Goal: Task Accomplishment & Management: Complete application form

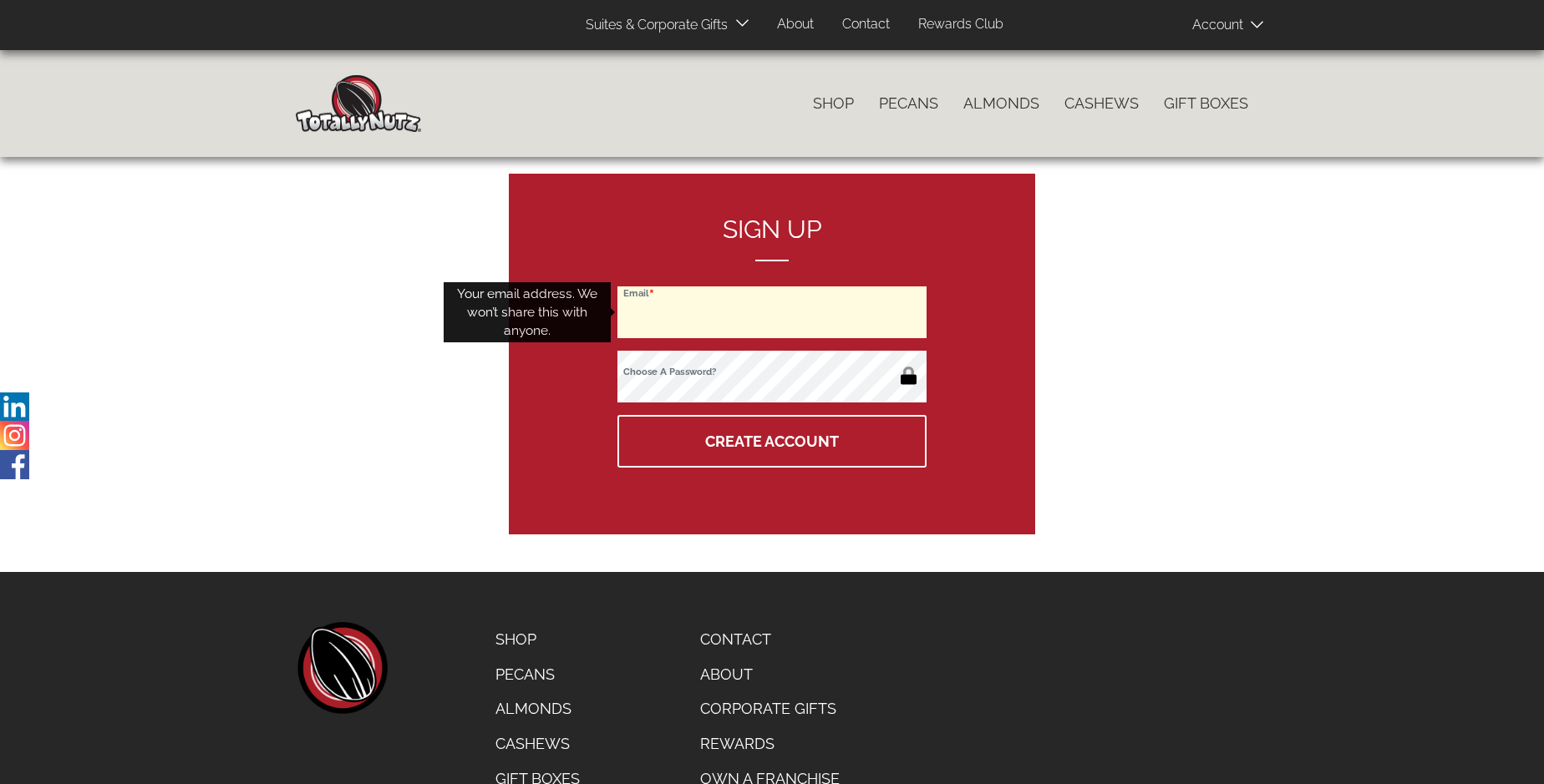
click at [772, 312] on input "Email" at bounding box center [772, 312] width 309 height 51
type input "azsmalls19@gmail.com"
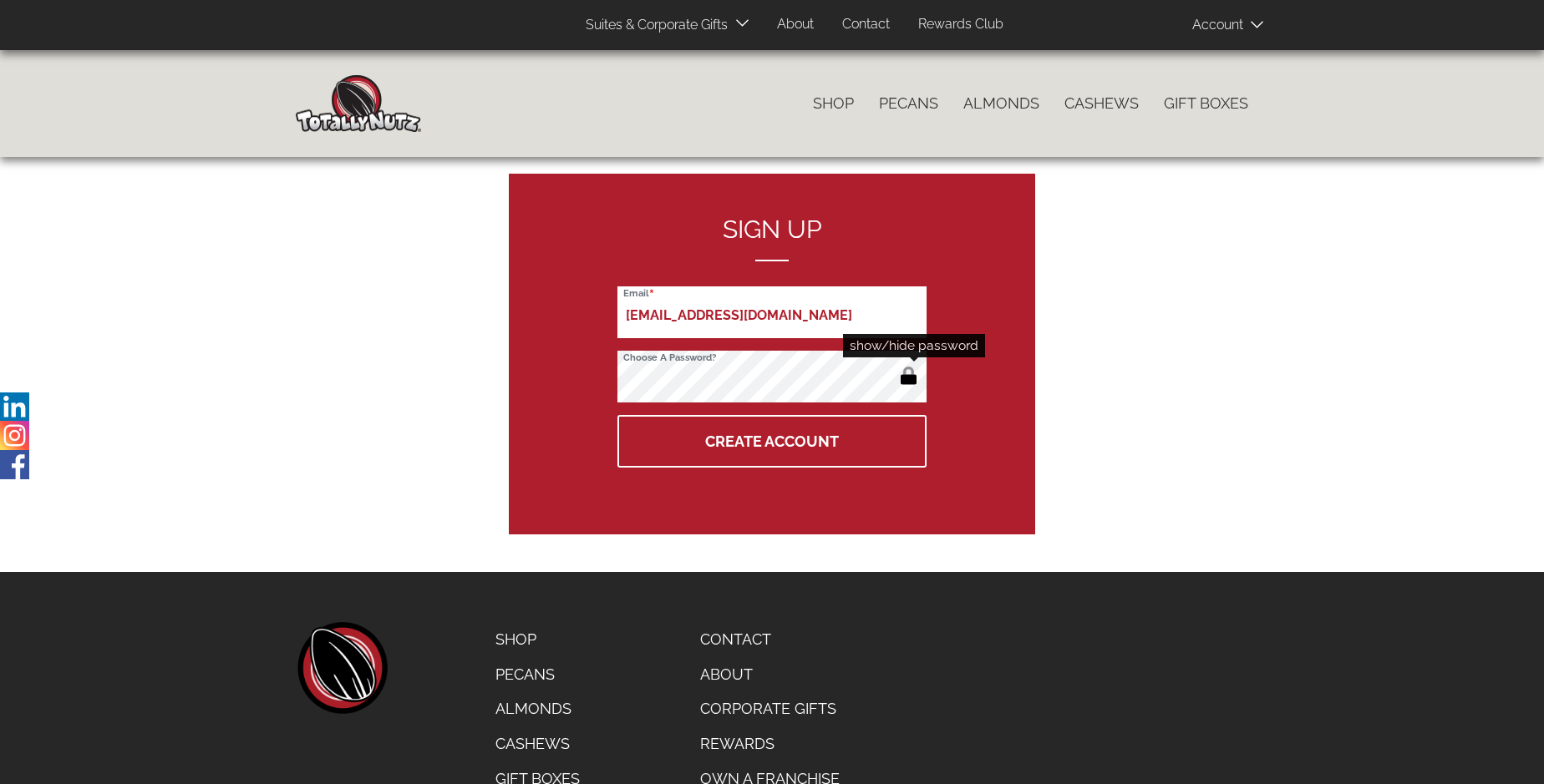
click at [908, 377] on button "button" at bounding box center [908, 378] width 28 height 27
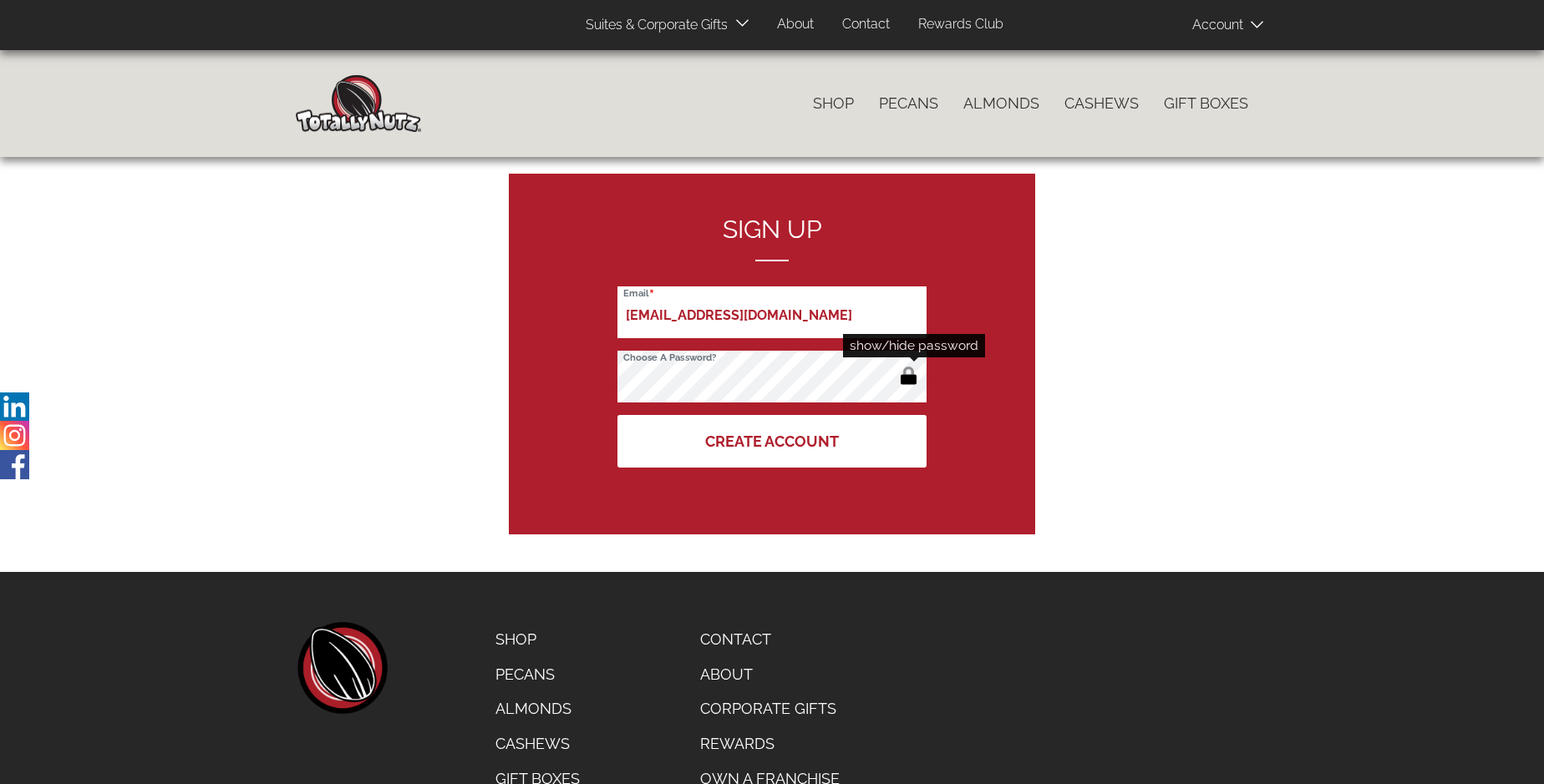
click at [772, 441] on button "Create Account" at bounding box center [772, 441] width 309 height 52
